Goal: Information Seeking & Learning: Learn about a topic

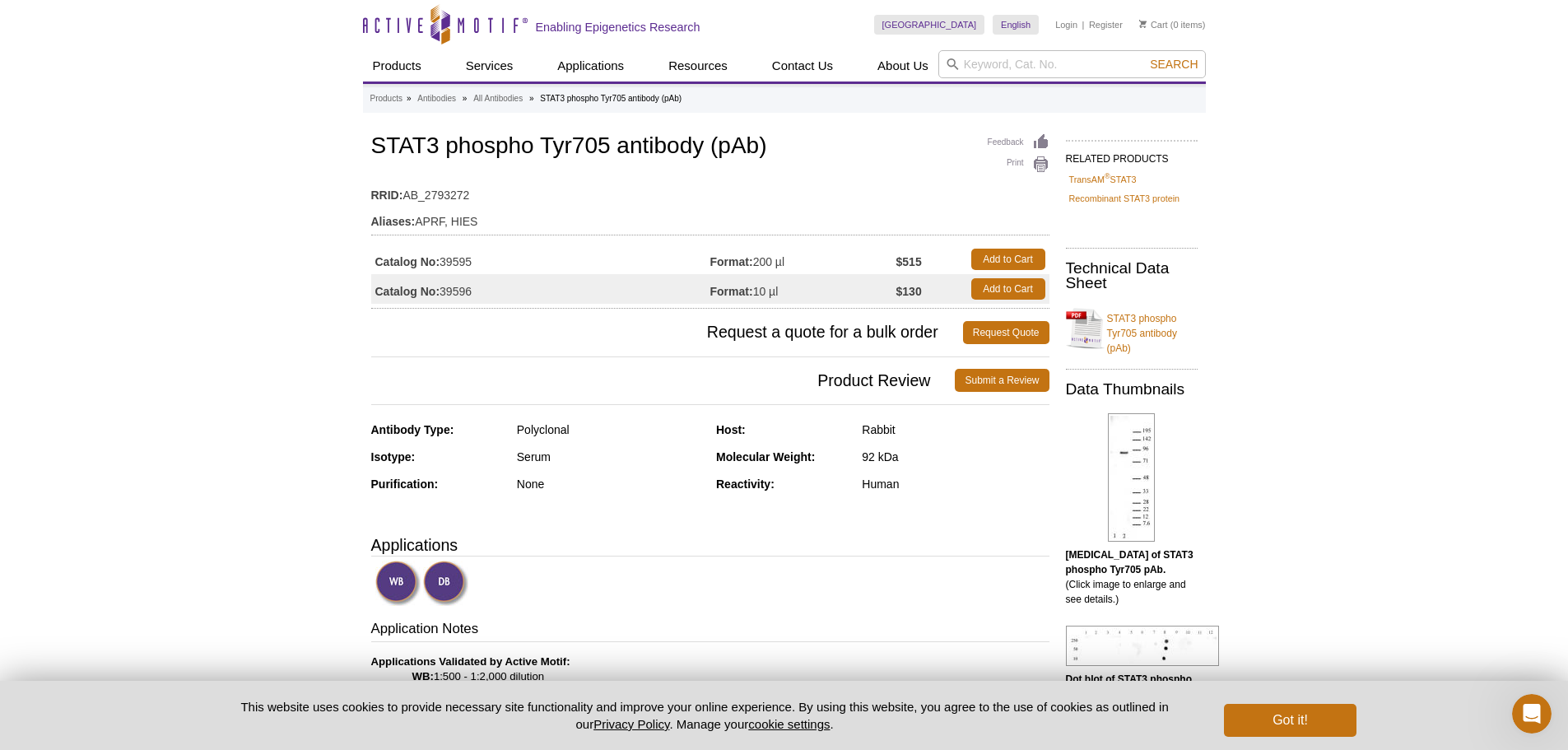
click at [690, 112] on div "Products » Antibodies » All Antibodies » STAT3 phospho Tyr705 antibody (pAb)" at bounding box center [784, 98] width 842 height 27
click at [690, 111] on div "Products » Antibodies » All Antibodies » STAT3 phospho Tyr705 antibody (pAb)" at bounding box center [784, 98] width 842 height 27
click at [1084, 180] on link "TransAM ® STAT3" at bounding box center [1103, 180] width 68 height 15
